Goal: Find specific page/section: Find specific page/section

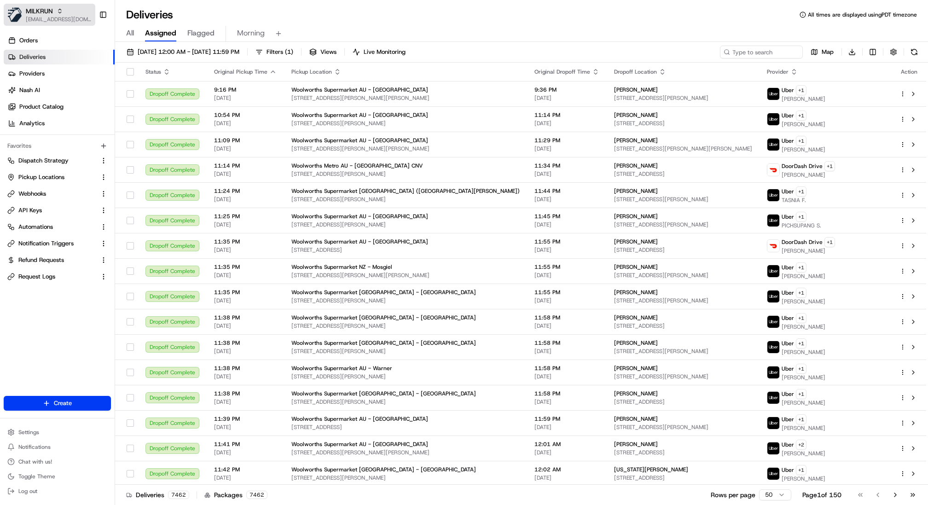
click at [59, 12] on icon "button" at bounding box center [60, 11] width 6 height 6
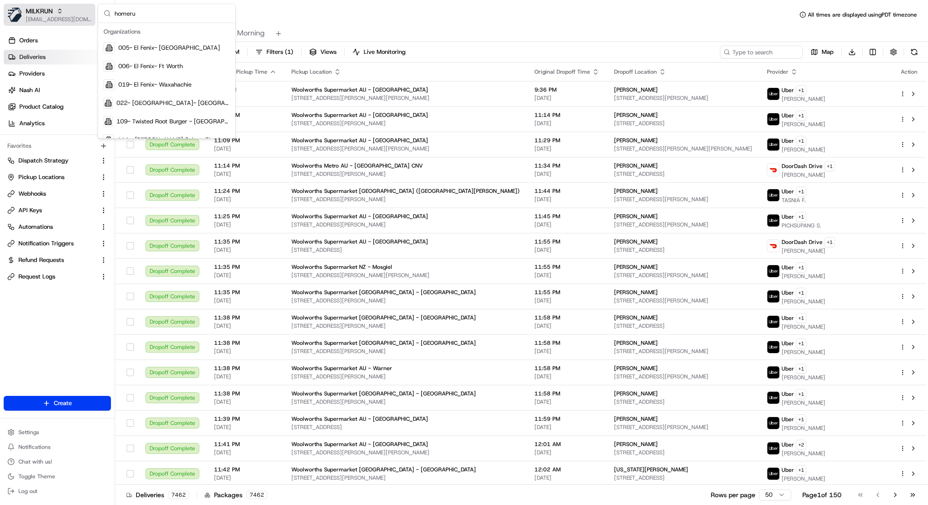
type input "homerun"
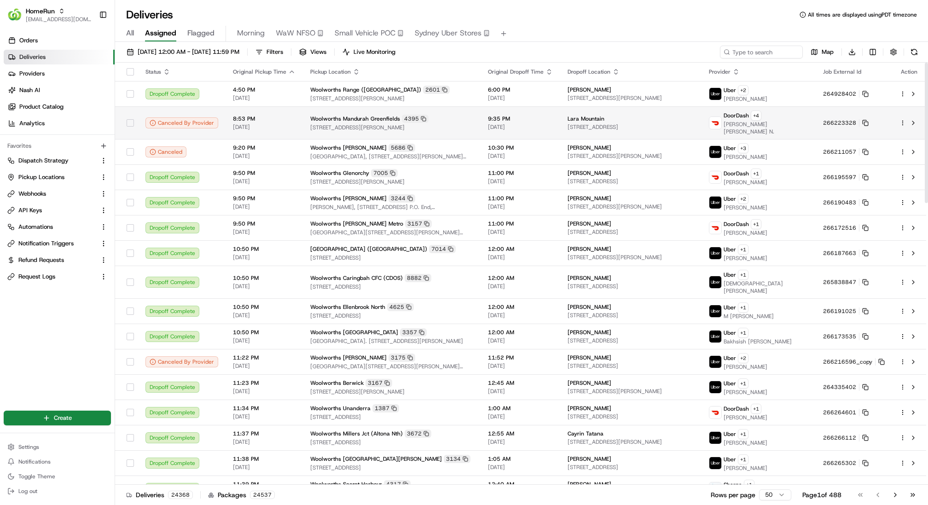
click at [900, 120] on html "HomeRun kareem@usenash.com Toggle Sidebar Orders Deliveries Providers Nash AI P…" at bounding box center [464, 252] width 928 height 505
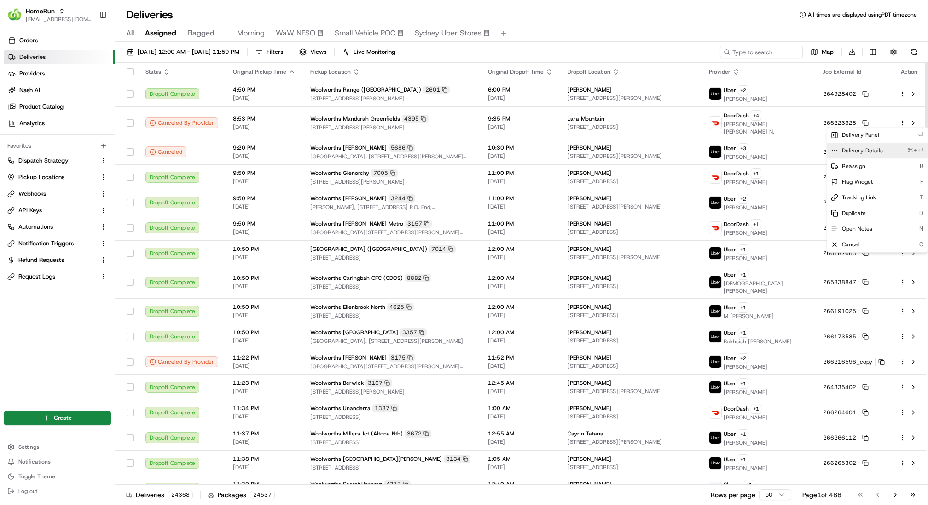
click at [877, 151] on span "Delivery Details" at bounding box center [862, 150] width 41 height 7
